Goal: Task Accomplishment & Management: Use online tool/utility

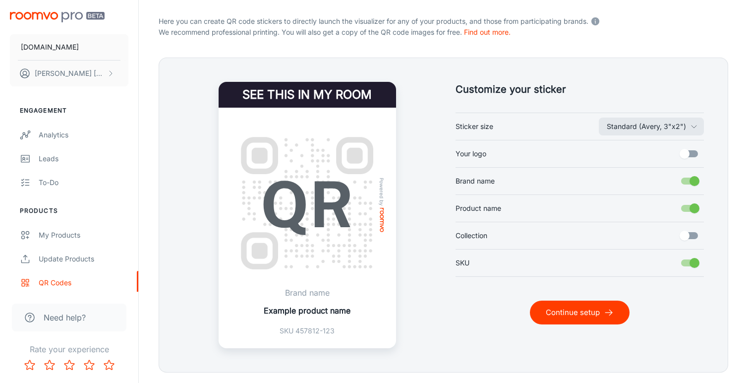
scroll to position [200, 0]
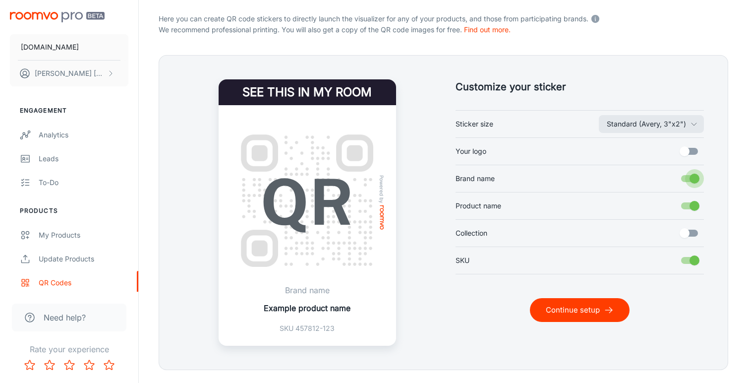
click at [689, 179] on input "Brand name" at bounding box center [694, 178] width 57 height 19
checkbox input "false"
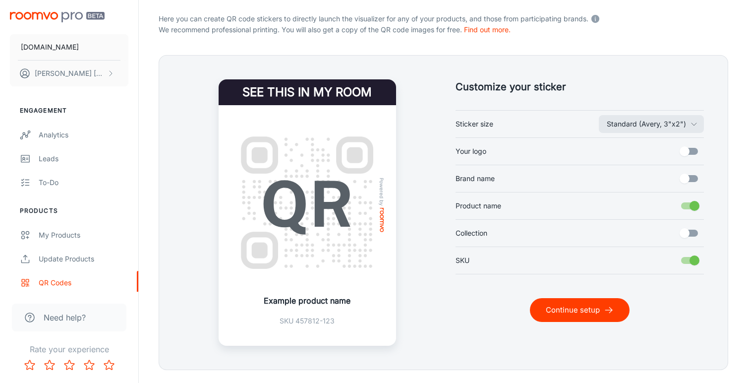
click at [689, 205] on input "Product name" at bounding box center [694, 205] width 57 height 19
checkbox input "false"
click at [590, 310] on button "Continue setup" at bounding box center [580, 310] width 100 height 24
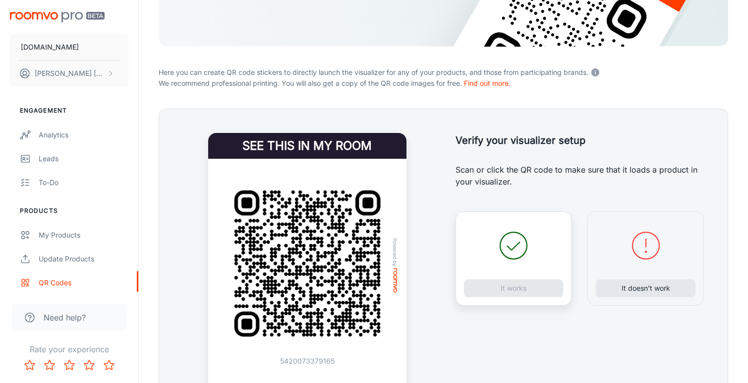
scroll to position [163, 0]
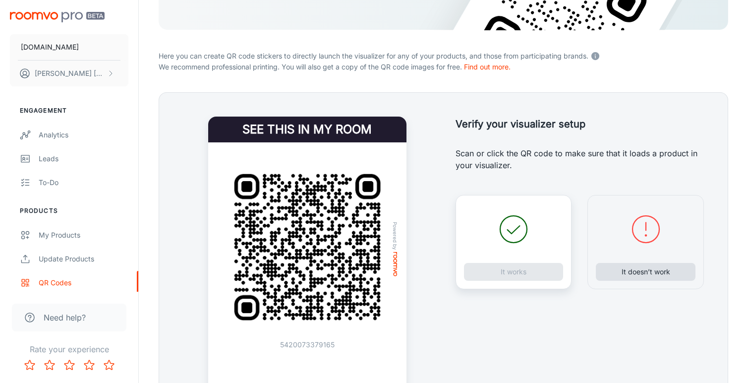
click at [631, 272] on button "It doesn’t work" at bounding box center [646, 272] width 100 height 18
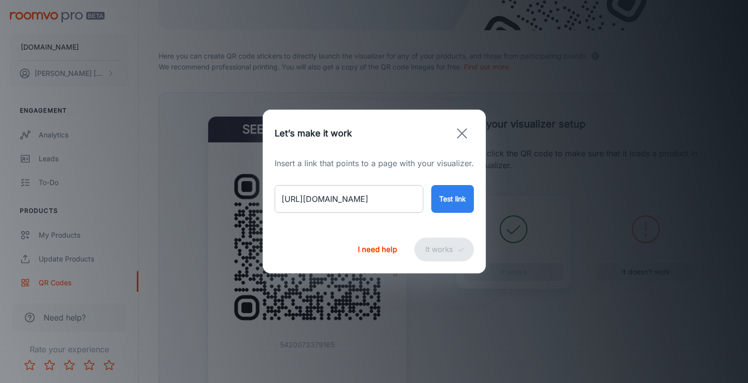
click at [367, 200] on input "[URL][DOMAIN_NAME]" at bounding box center [349, 199] width 149 height 28
paste input "[PERSON_NAME]-zona-line-charcoal-outdoor-497605?variant=48790495002930"
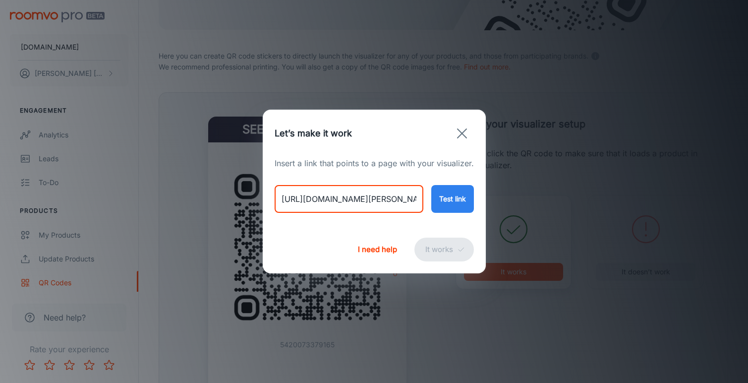
type input "[URL][DOMAIN_NAME][PERSON_NAME]"
click at [444, 192] on button "Test link" at bounding box center [452, 199] width 43 height 28
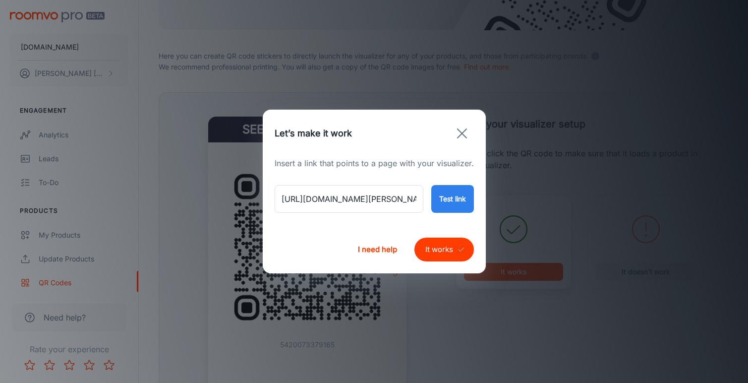
click at [437, 247] on button "It works" at bounding box center [443, 249] width 59 height 24
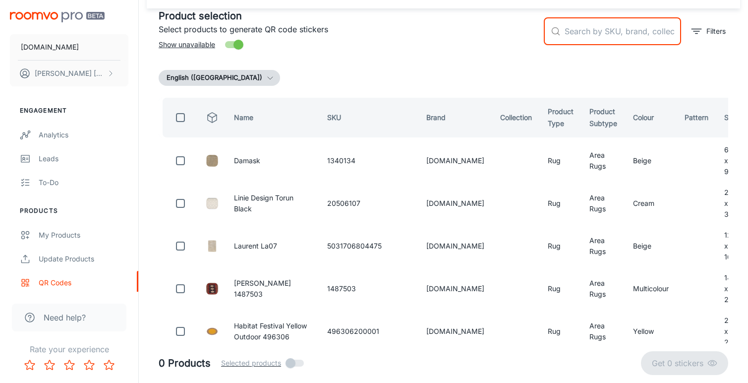
click at [592, 29] on input "text" at bounding box center [623, 31] width 116 height 28
paste input "497605140200"
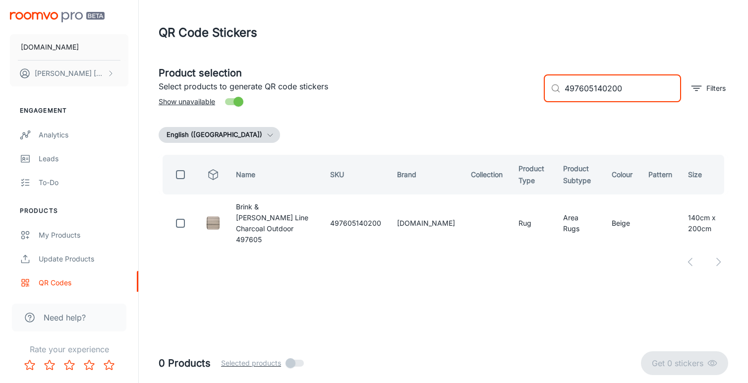
scroll to position [0, 0]
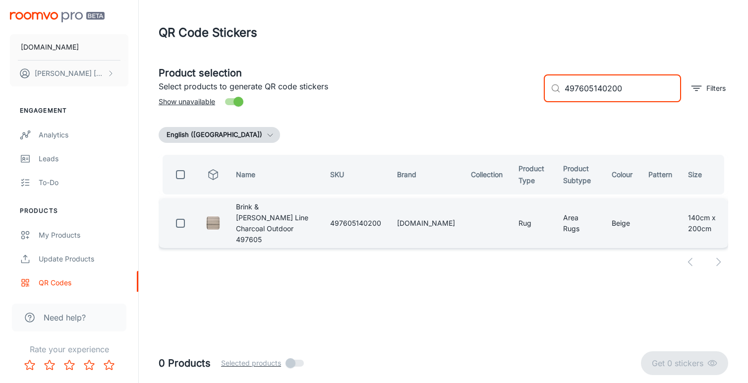
type input "497605140200"
click at [183, 215] on input "checkbox" at bounding box center [181, 223] width 20 height 20
checkbox input "true"
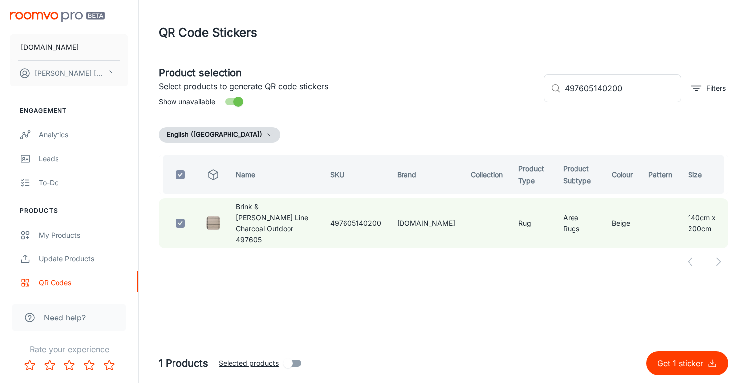
click at [677, 362] on p "Get 1 sticker" at bounding box center [682, 363] width 50 height 12
checkbox input "false"
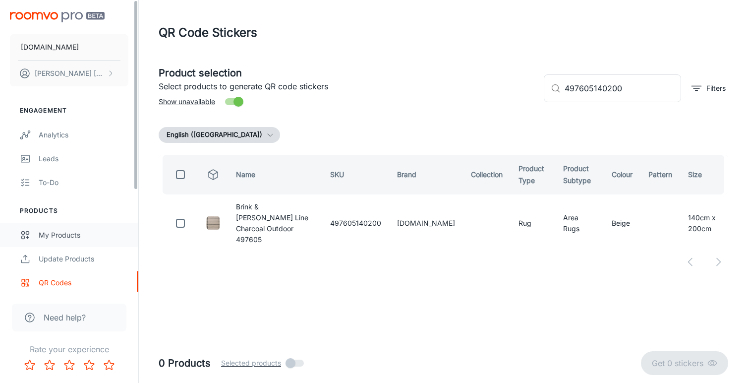
click at [66, 228] on link "My Products" at bounding box center [69, 235] width 138 height 24
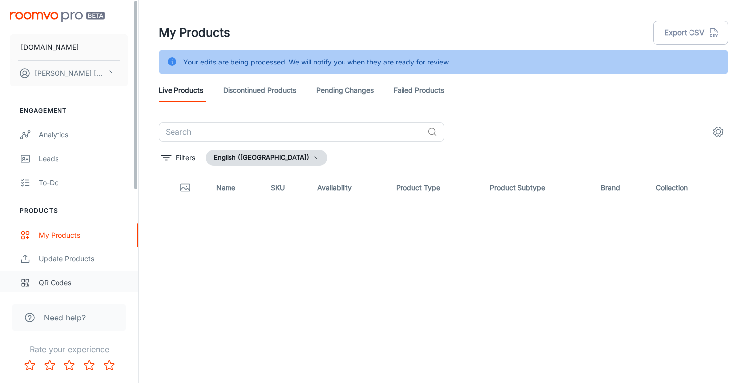
click at [61, 282] on div "QR Codes" at bounding box center [84, 282] width 90 height 11
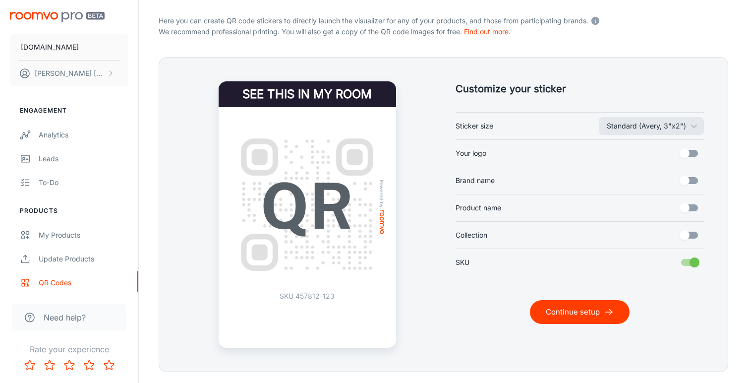
scroll to position [223, 0]
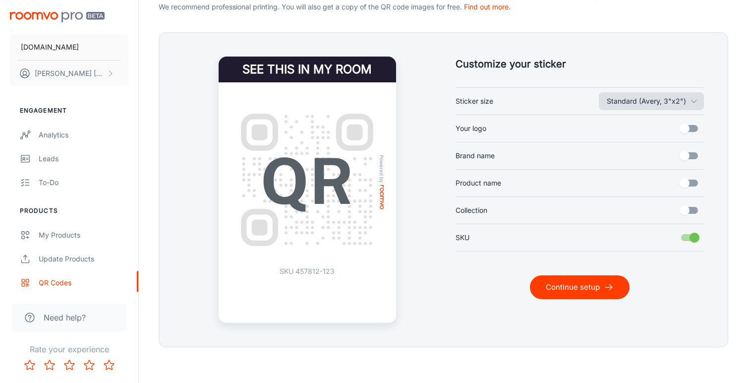
click at [685, 107] on button "Standard (Avery, 3"x2")" at bounding box center [651, 101] width 105 height 18
click at [654, 139] on li "Variable height (width 1.5")" at bounding box center [645, 141] width 117 height 18
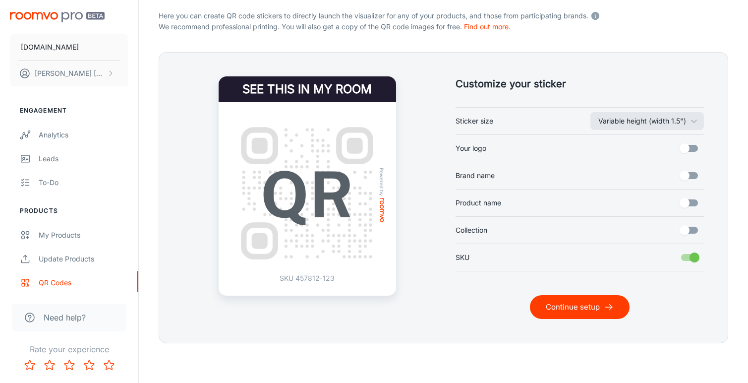
scroll to position [203, 0]
click at [598, 306] on button "Continue setup" at bounding box center [580, 307] width 100 height 24
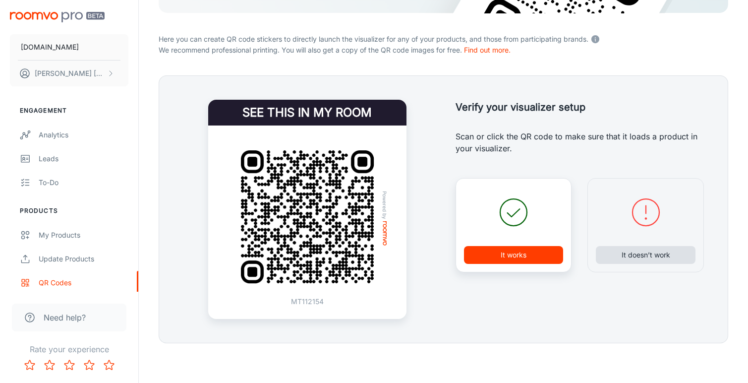
scroll to position [180, 0]
click at [629, 257] on button "It doesn’t work" at bounding box center [646, 255] width 100 height 18
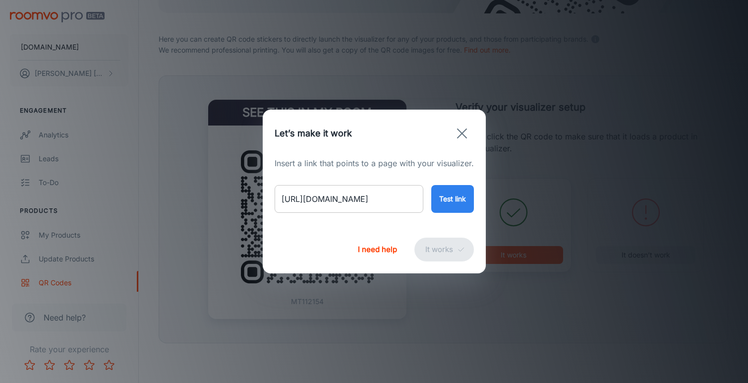
click at [367, 197] on input "[URL][DOMAIN_NAME]" at bounding box center [349, 199] width 149 height 28
paste input "[PERSON_NAME]-zona-line-charcoal-outdoor-497605?variant=48790495002930"
type input "[URL][DOMAIN_NAME][PERSON_NAME]"
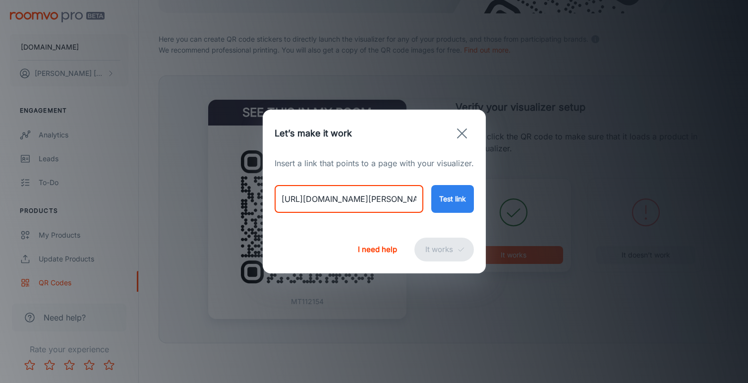
click at [451, 202] on button "Test link" at bounding box center [452, 199] width 43 height 28
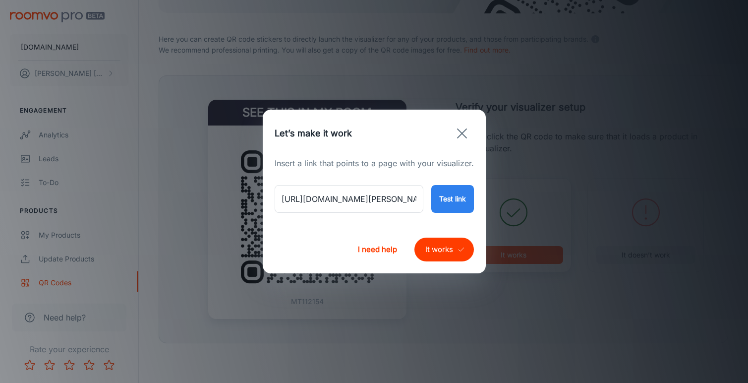
click at [431, 248] on button "It works" at bounding box center [443, 249] width 59 height 24
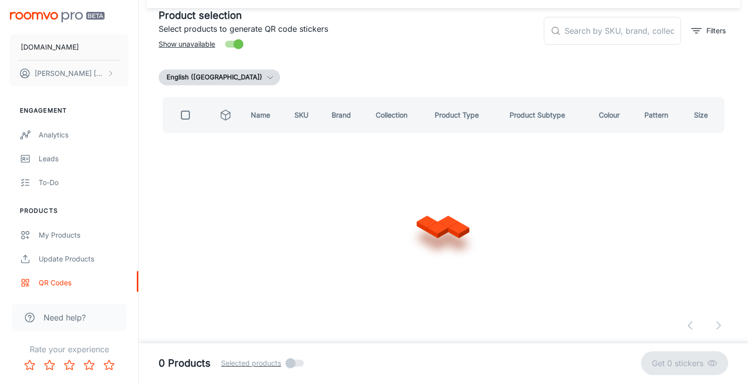
scroll to position [57, 0]
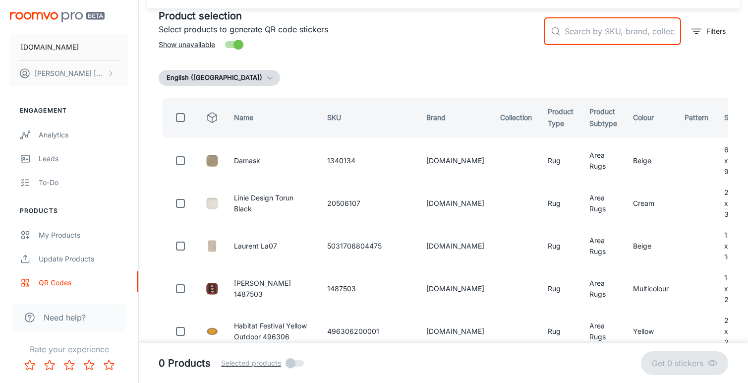
click at [583, 34] on input "text" at bounding box center [623, 31] width 116 height 28
paste input "497605140200"
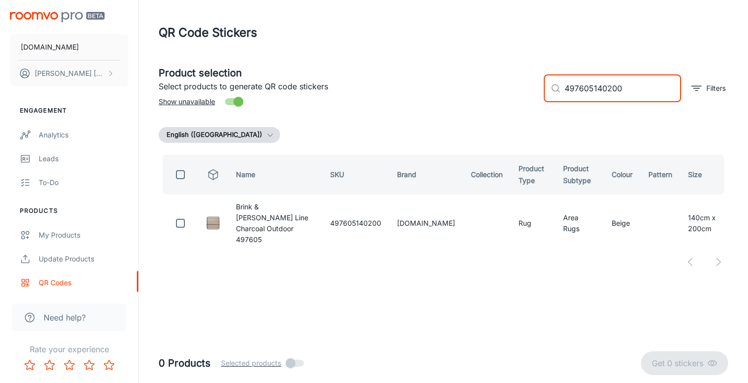
scroll to position [0, 0]
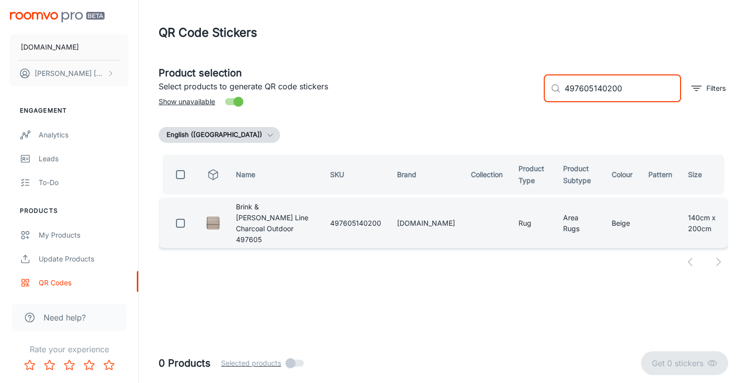
type input "497605140200"
click at [181, 219] on input "checkbox" at bounding box center [181, 223] width 20 height 20
checkbox input "true"
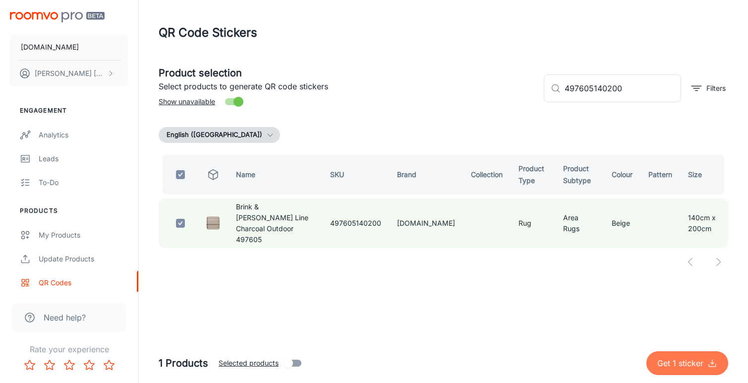
click at [662, 358] on p "Get 1 sticker" at bounding box center [682, 363] width 50 height 12
checkbox input "false"
